Goal: Information Seeking & Learning: Learn about a topic

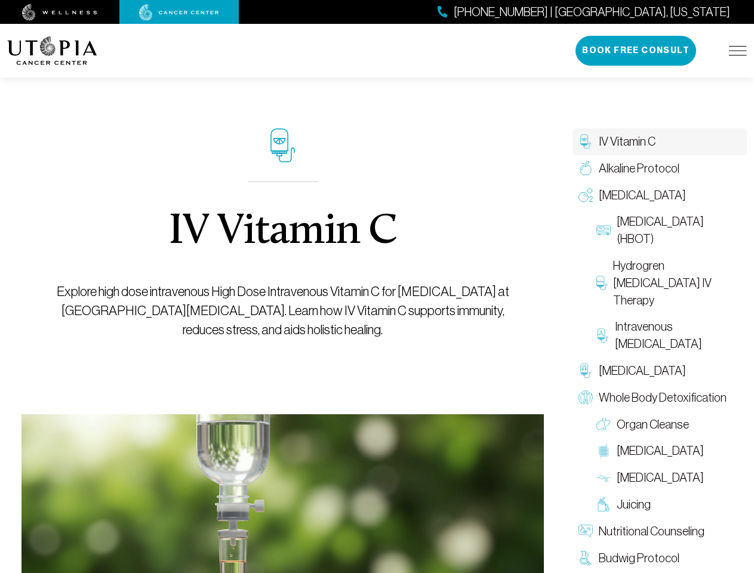
click at [738, 51] on img at bounding box center [738, 51] width 18 height 10
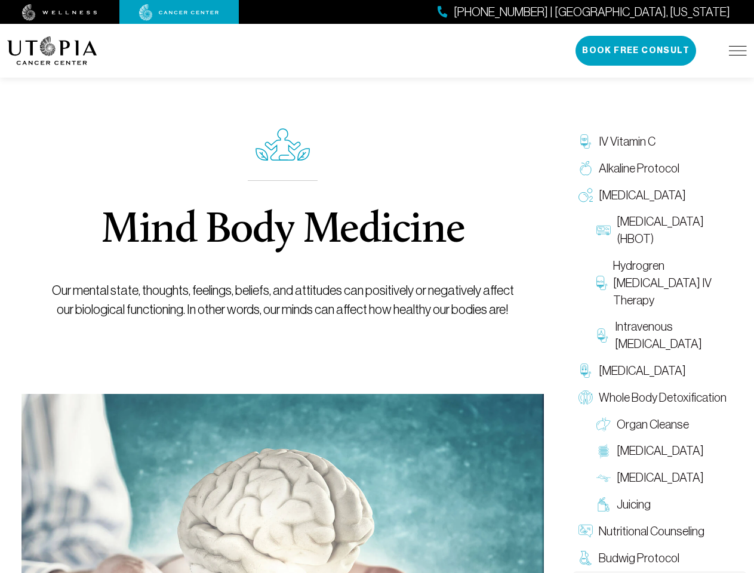
click at [377, 314] on p "Our mental state, thoughts, feelings, beliefs, and attitudes can positively or …" at bounding box center [283, 300] width 476 height 38
click at [637, 51] on button "Book Free Consult" at bounding box center [636, 51] width 121 height 30
